Goal: Communication & Community: Share content

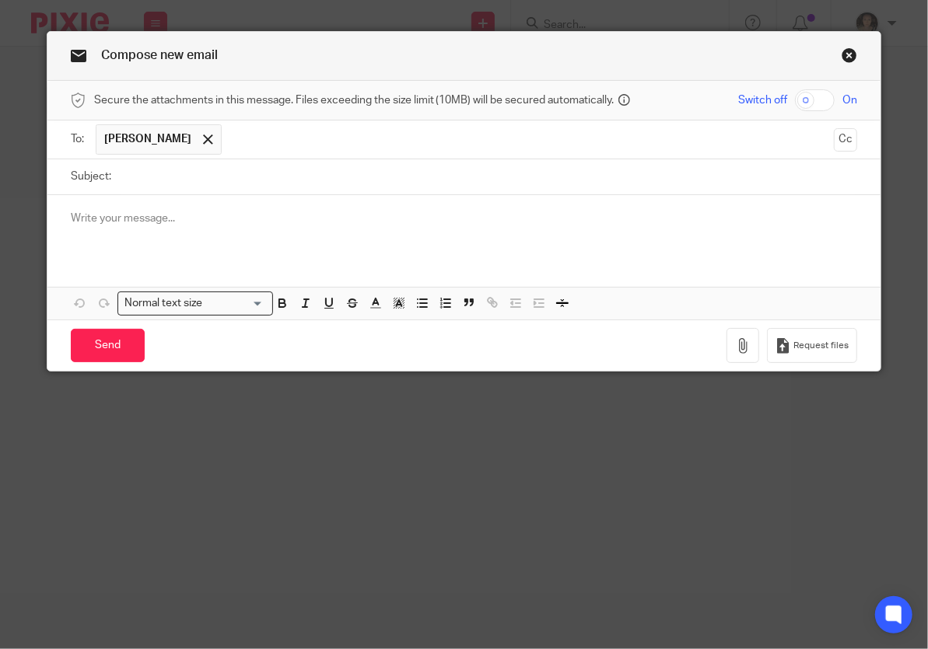
click at [236, 138] on input "text" at bounding box center [528, 139] width 598 height 30
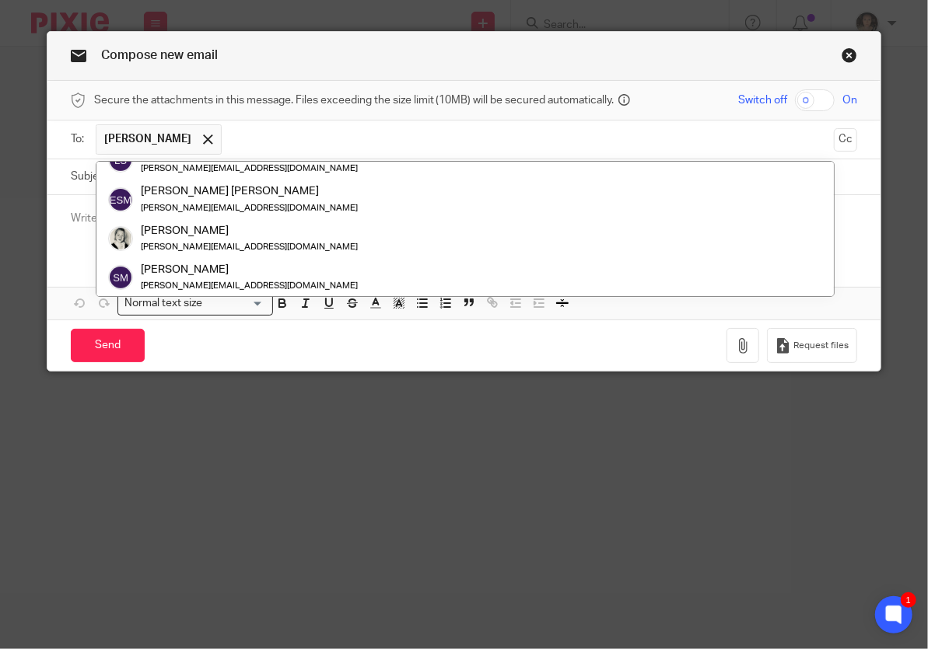
scroll to position [389, 0]
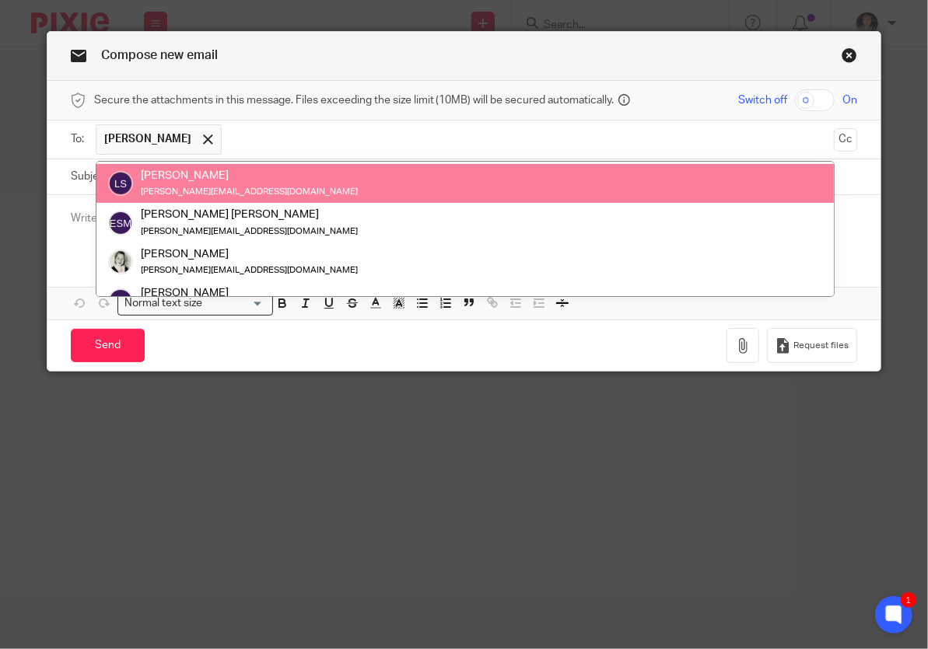
click at [238, 134] on input "text" at bounding box center [528, 139] width 598 height 30
click at [250, 140] on input "text" at bounding box center [528, 139] width 598 height 30
paste input "tony@truefs.co.uk"
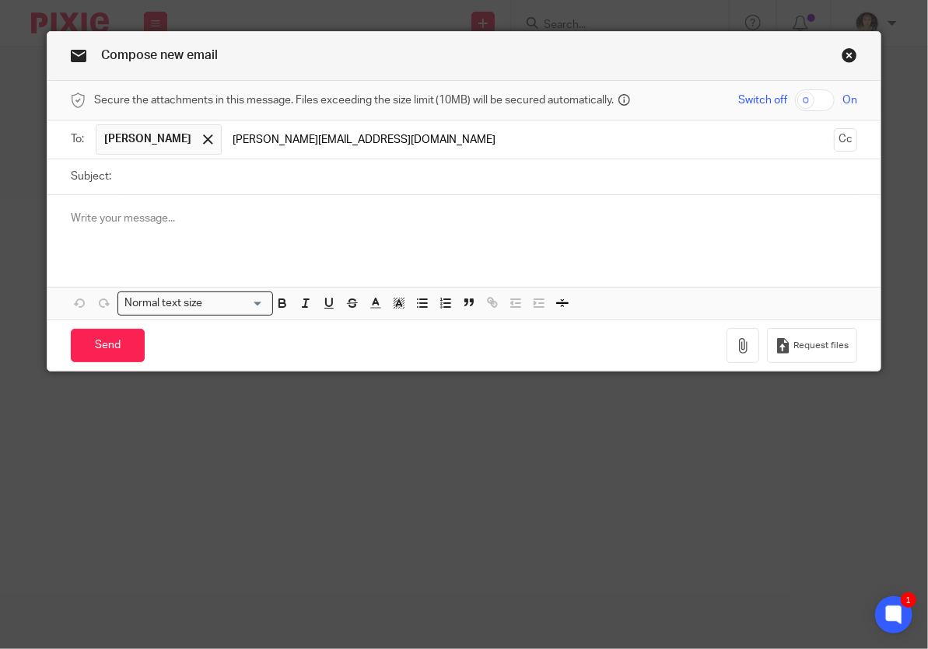
type input "tony@truefs.co.uk"
click at [221, 183] on input "Subject:" at bounding box center [488, 176] width 739 height 35
type input "S"
type input "YEO"
click at [154, 227] on div at bounding box center [464, 225] width 834 height 61
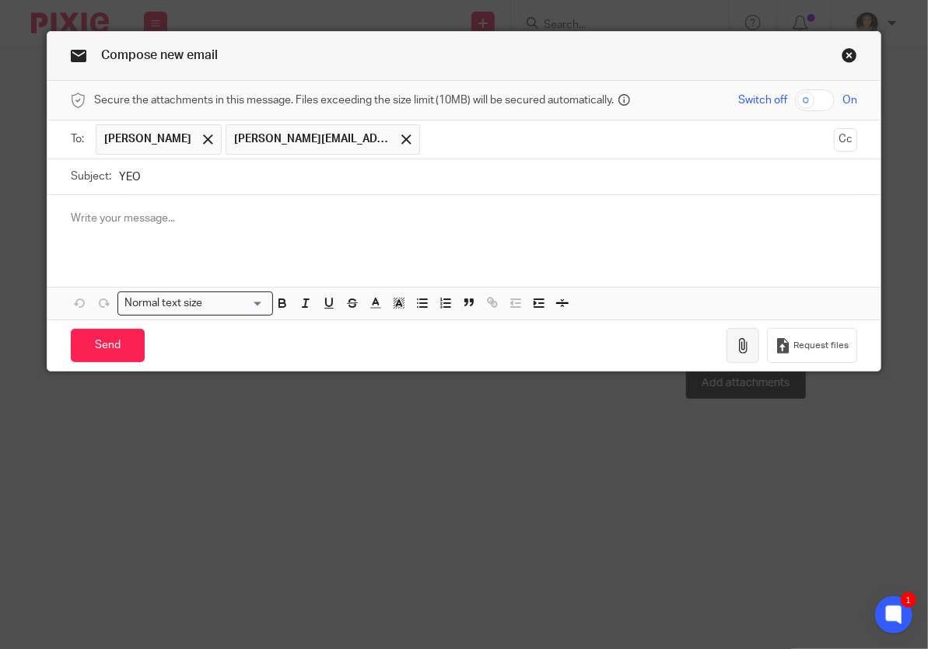
click at [747, 348] on icon "button" at bounding box center [743, 346] width 16 height 16
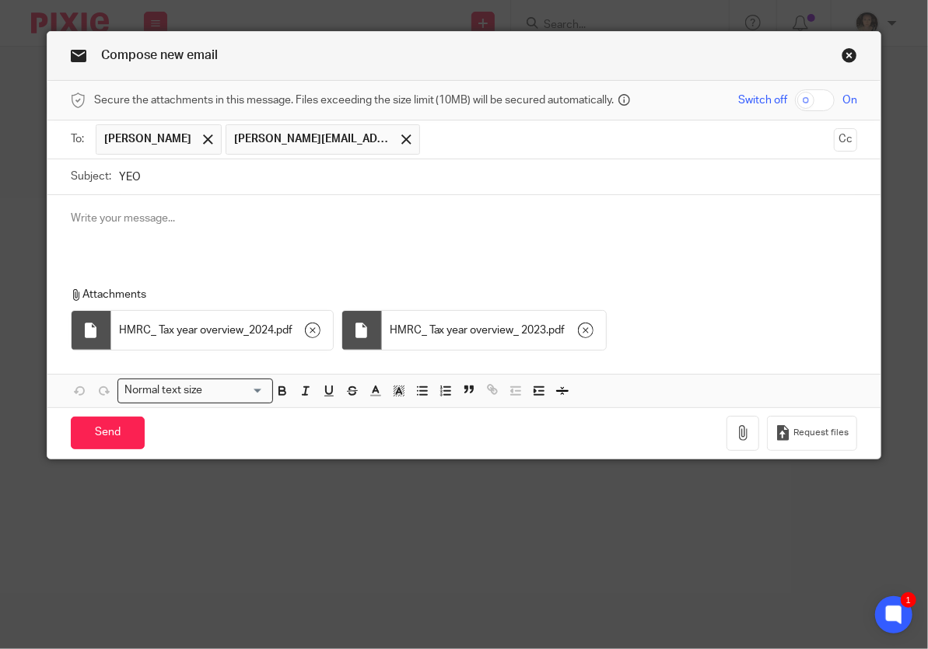
click at [823, 103] on input "checkbox" at bounding box center [815, 100] width 40 height 22
checkbox input "true"
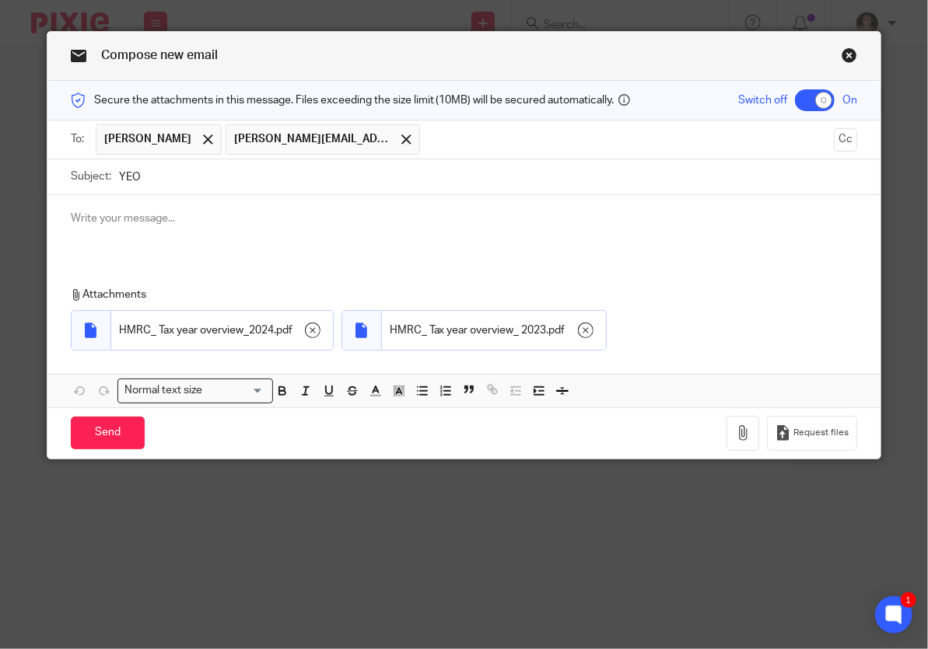
click at [197, 204] on div at bounding box center [464, 225] width 834 height 61
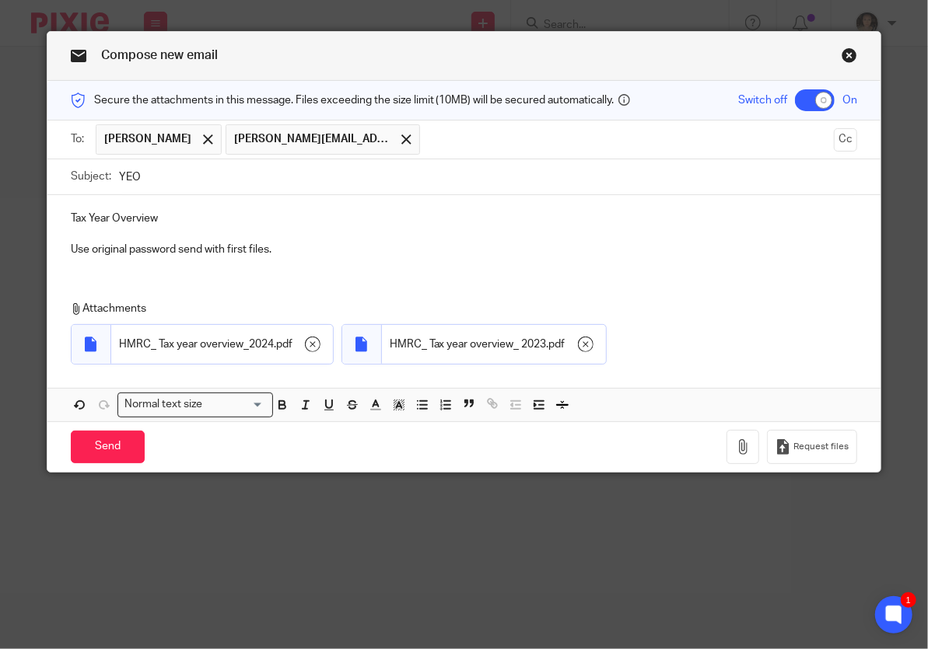
click at [173, 215] on p "Tax Year Overview" at bounding box center [464, 219] width 787 height 16
click at [167, 175] on input "YEO" at bounding box center [488, 176] width 739 height 35
drag, startPoint x: 160, startPoint y: 175, endPoint x: 84, endPoint y: 173, distance: 76.2
click at [84, 173] on div "Subject: Year End Overview" at bounding box center [464, 176] width 787 height 35
click at [254, 176] on input "Tax Year Overview" at bounding box center [488, 176] width 739 height 35
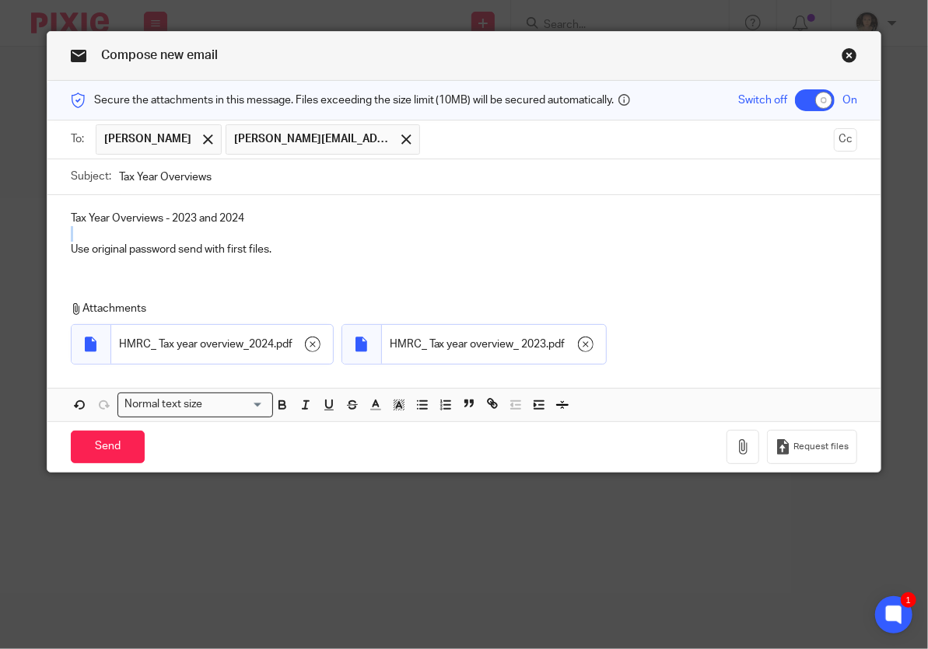
drag, startPoint x: 260, startPoint y: 216, endPoint x: 0, endPoint y: 228, distance: 260.0
click at [0, 228] on div "Compose new email Secure the attachments in this message. Files exceeding the s…" at bounding box center [464, 324] width 928 height 649
click at [221, 230] on p at bounding box center [464, 234] width 787 height 16
drag, startPoint x: 267, startPoint y: 218, endPoint x: 28, endPoint y: 218, distance: 238.7
click at [28, 218] on div "Compose new email Secure the attachments in this message. Files exceeding the s…" at bounding box center [464, 324] width 928 height 649
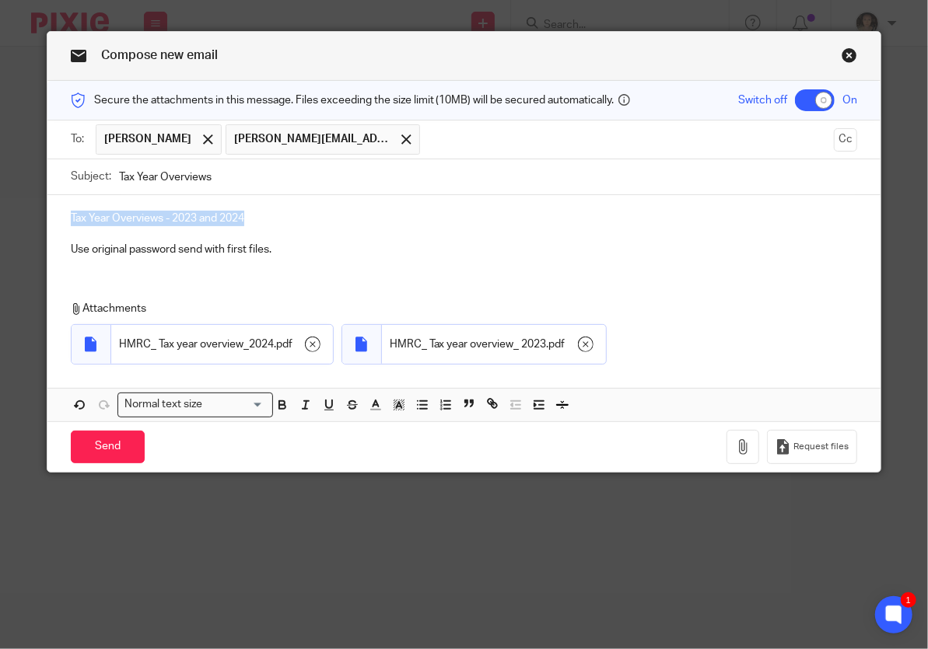
copy p "Tax Year Overviews - 2023 and 2024"
drag, startPoint x: 233, startPoint y: 177, endPoint x: 22, endPoint y: 177, distance: 211.5
click at [22, 177] on div "Compose new email Secure the attachments in this message. Files exceeding the s…" at bounding box center [464, 324] width 928 height 649
paste input "- 2023 and 2024"
type input "Tax Year Overviews - 2023 and 2024"
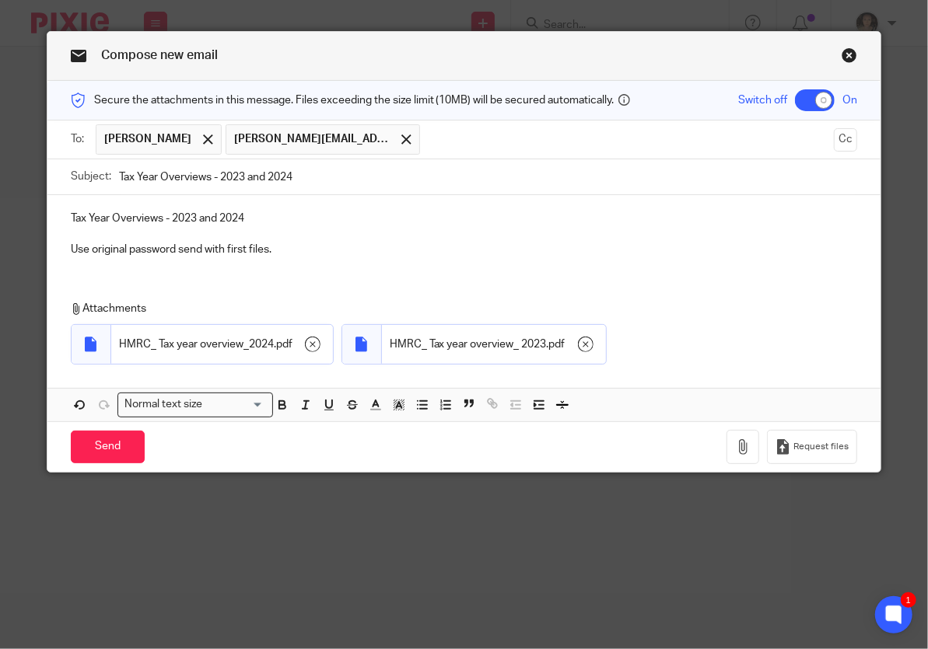
click at [327, 249] on p "Use original password send with first files." at bounding box center [464, 250] width 787 height 16
click at [121, 439] on input "Send" at bounding box center [108, 447] width 74 height 33
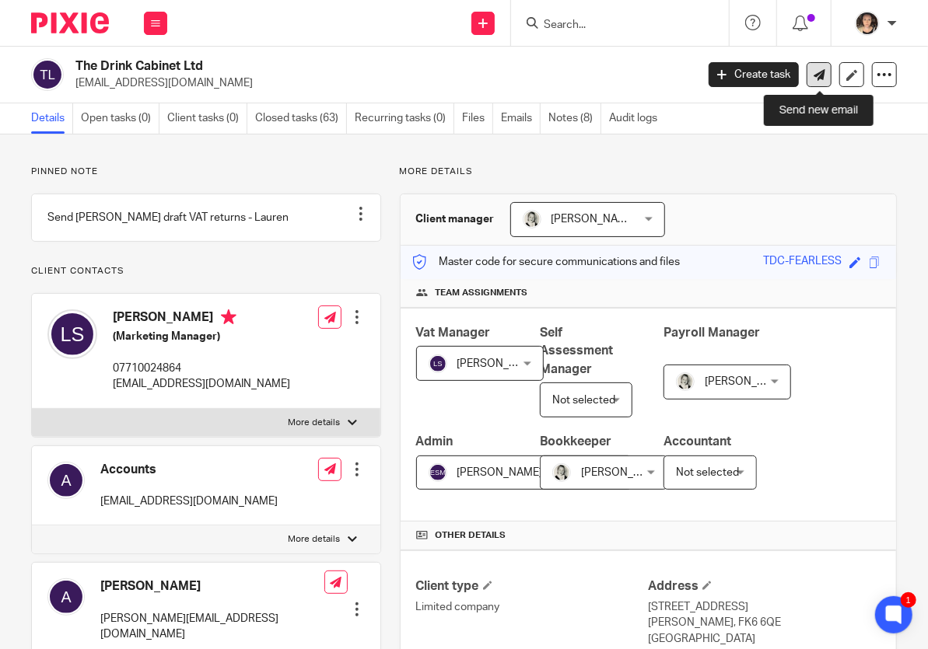
click at [825, 76] on link at bounding box center [818, 74] width 25 height 25
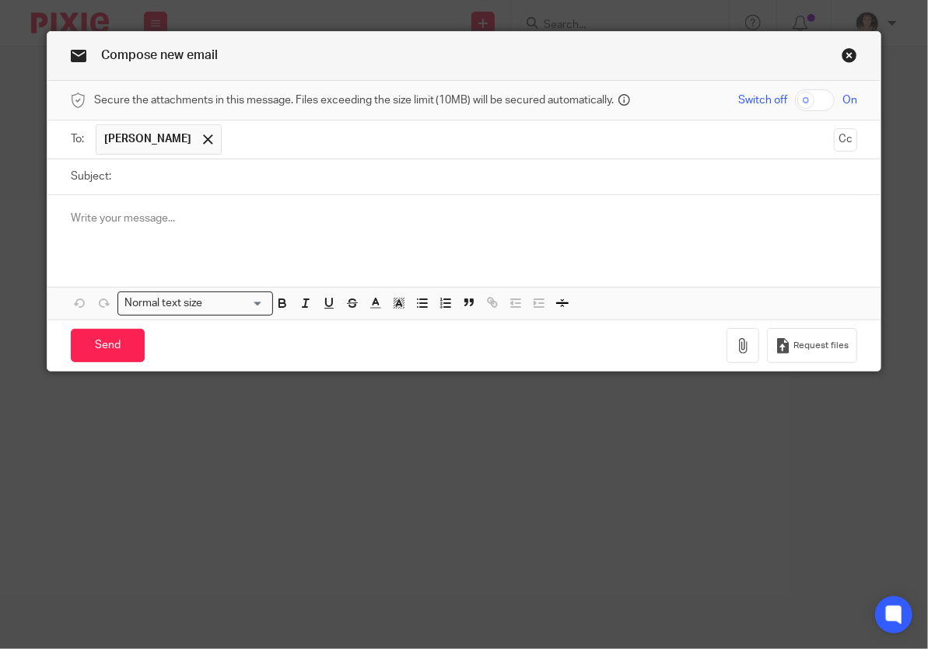
click at [310, 148] on input "text" at bounding box center [528, 139] width 598 height 30
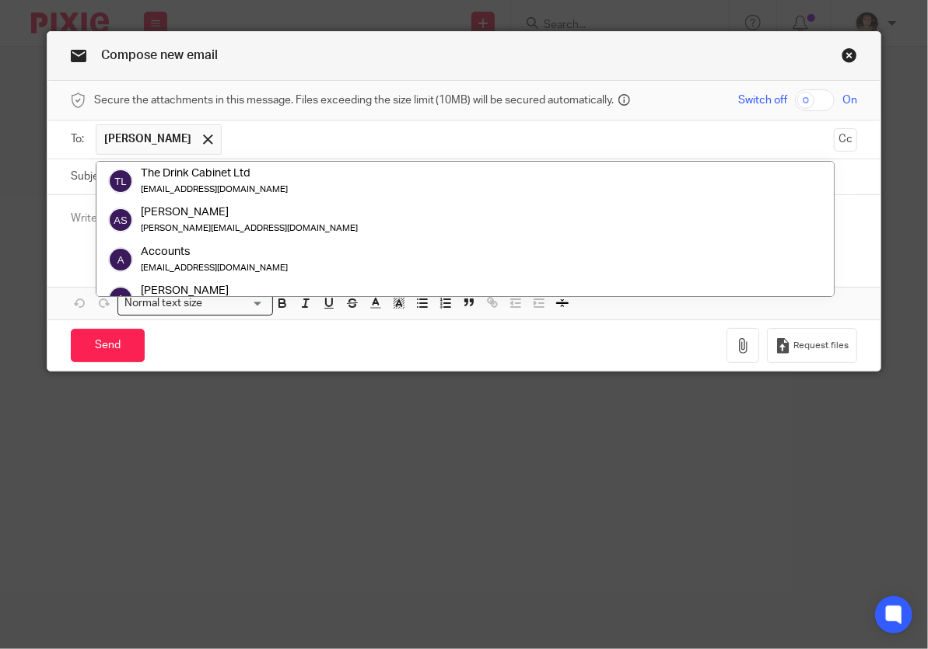
paste input "Tax Year Overviews - 2023 and 2024"
type input "Tax Year Overviews - 2023 and 2024"
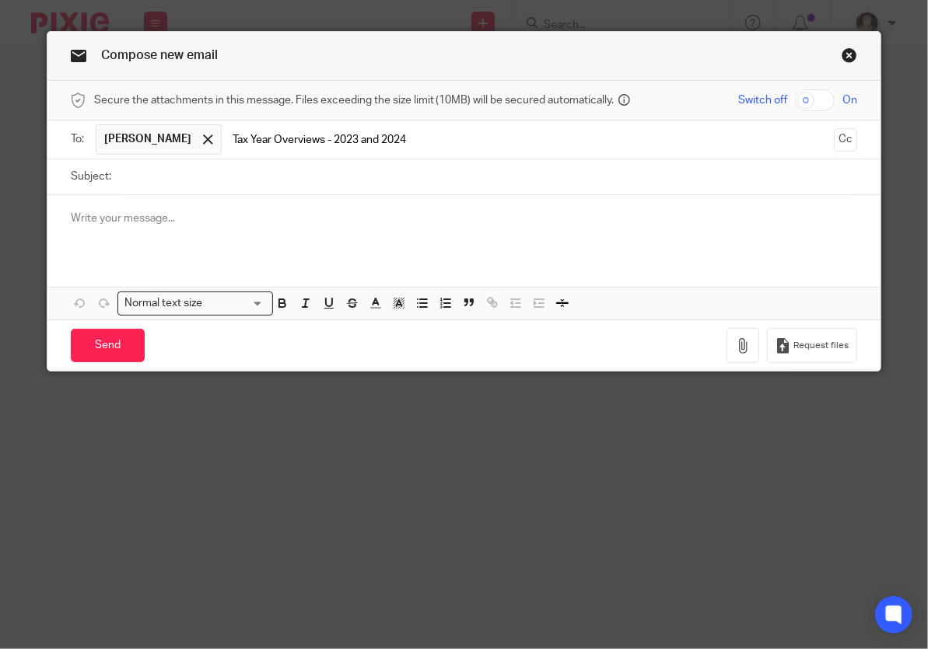
click at [317, 145] on input "Tax Year Overviews - 2023 and 2024" at bounding box center [528, 139] width 598 height 30
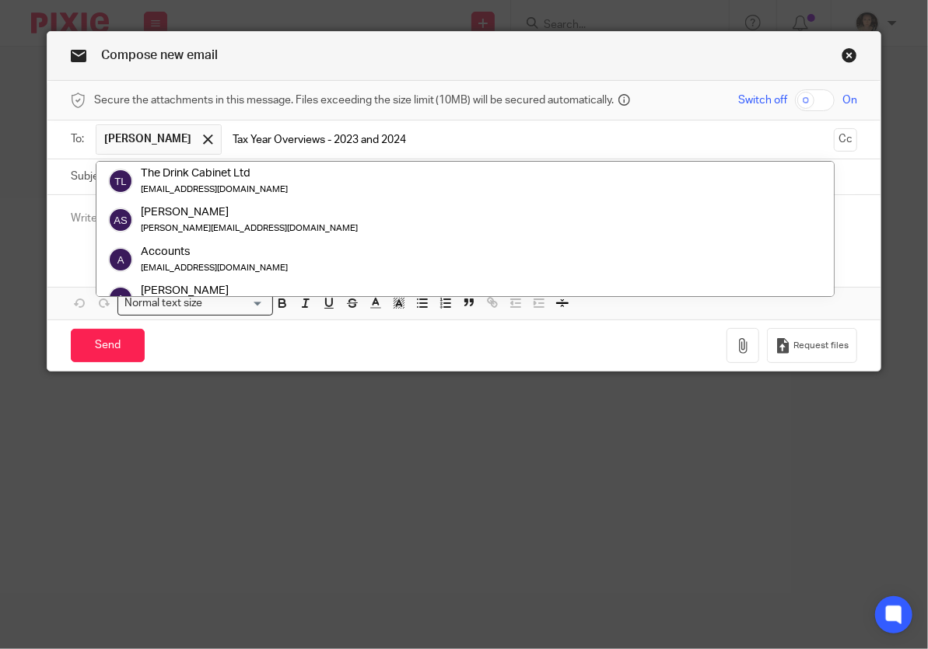
click at [317, 145] on input "Tax Year Overviews - 2023 and 2024" at bounding box center [528, 139] width 598 height 30
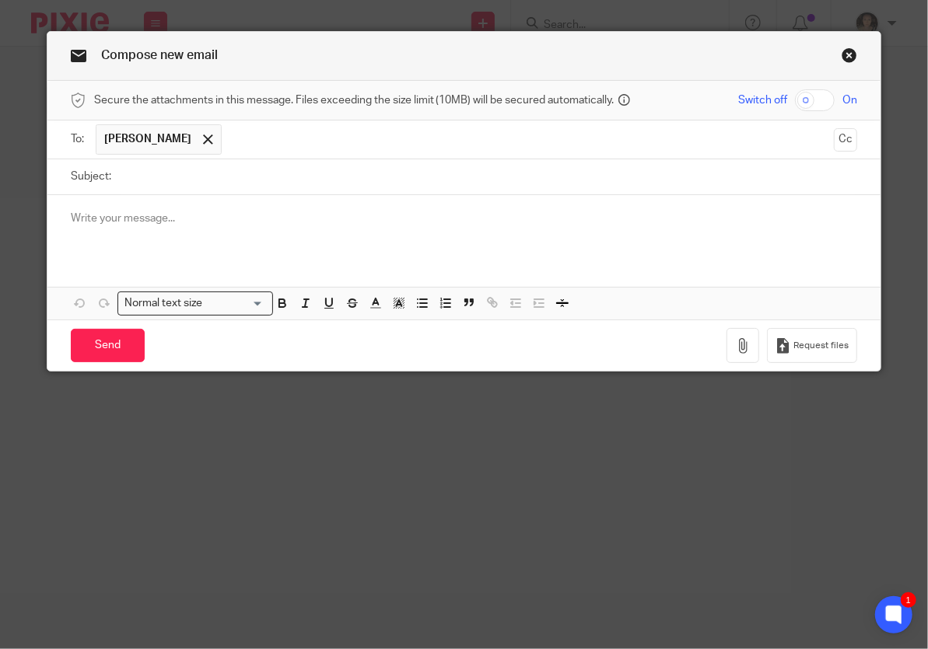
click at [190, 172] on input "Subject:" at bounding box center [488, 176] width 739 height 35
type input "Tax Calcs 2023 and 2024"
click at [128, 224] on p at bounding box center [464, 219] width 787 height 16
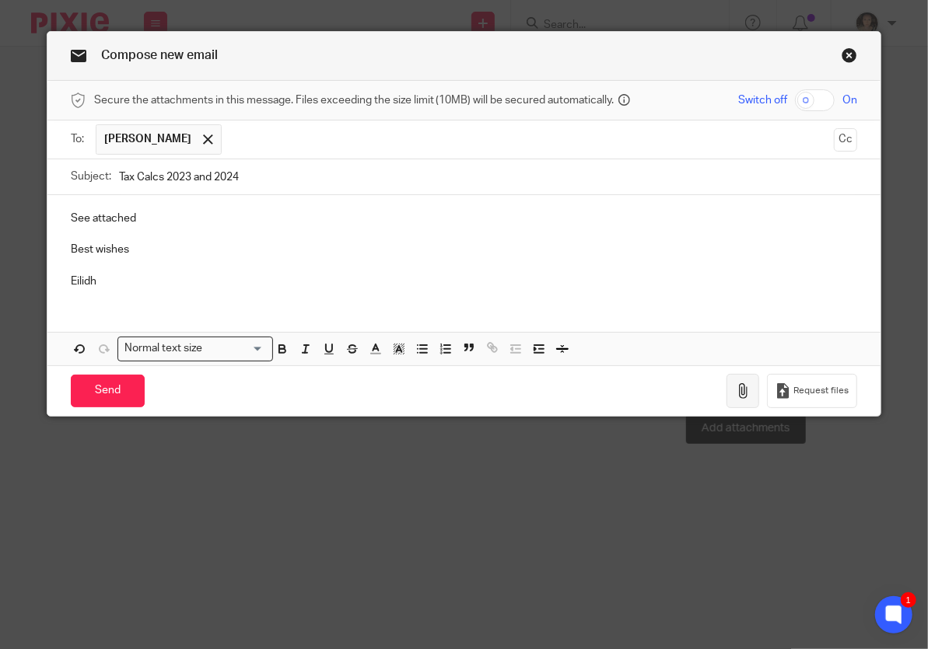
click at [737, 383] on icon "button" at bounding box center [743, 391] width 16 height 16
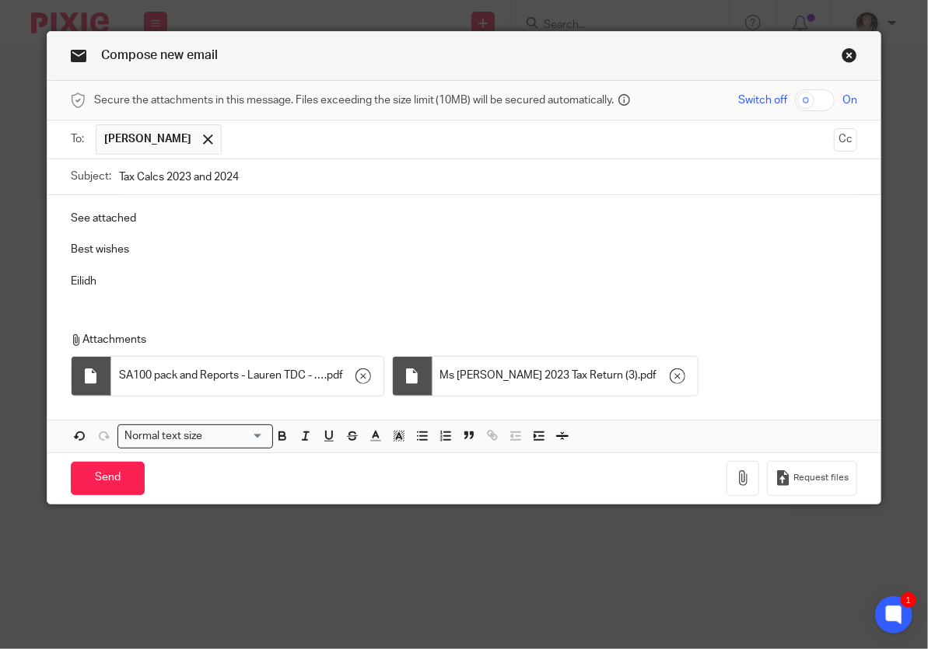
click at [267, 141] on input "text" at bounding box center [528, 139] width 598 height 30
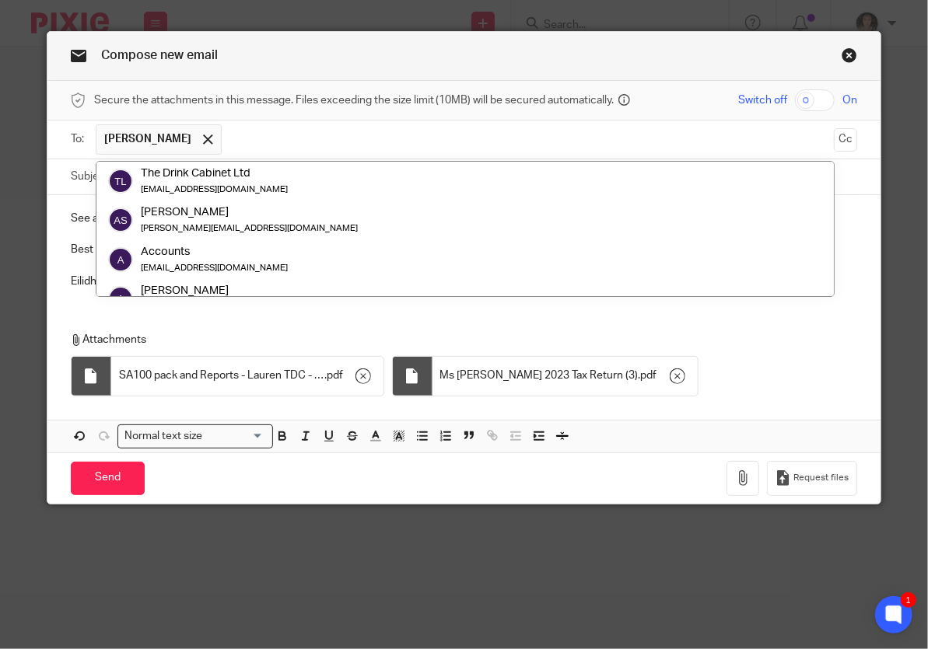
paste input "[PERSON_NAME][EMAIL_ADDRESS][DOMAIN_NAME]"
type input "[PERSON_NAME][EMAIL_ADDRESS][DOMAIN_NAME]"
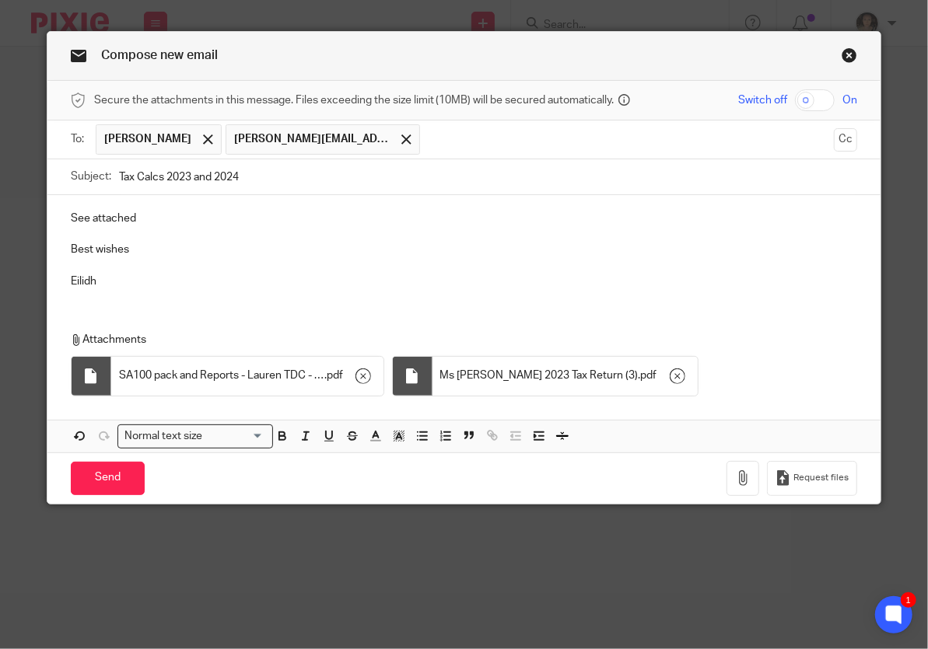
click at [815, 103] on input "checkbox" at bounding box center [815, 100] width 40 height 22
checkbox input "true"
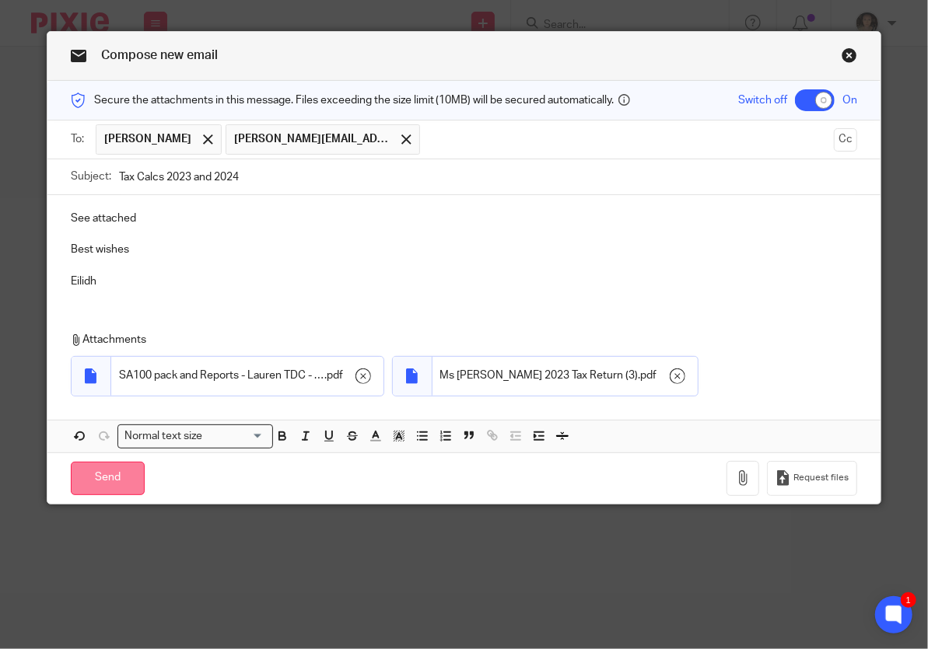
click at [109, 470] on input "Send" at bounding box center [108, 478] width 74 height 33
